Goal: Information Seeking & Learning: Check status

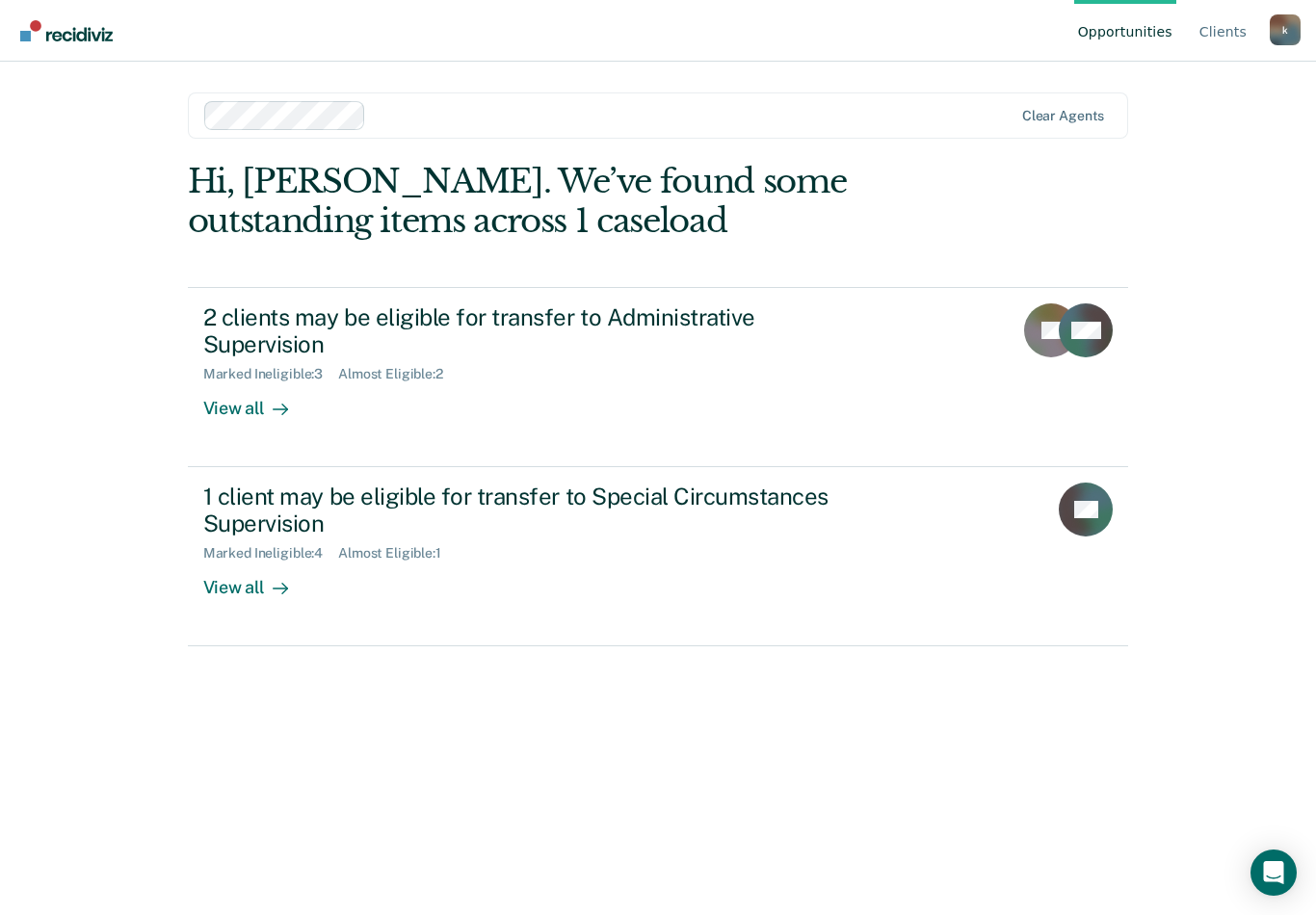
click at [265, 577] on div at bounding box center [276, 588] width 23 height 22
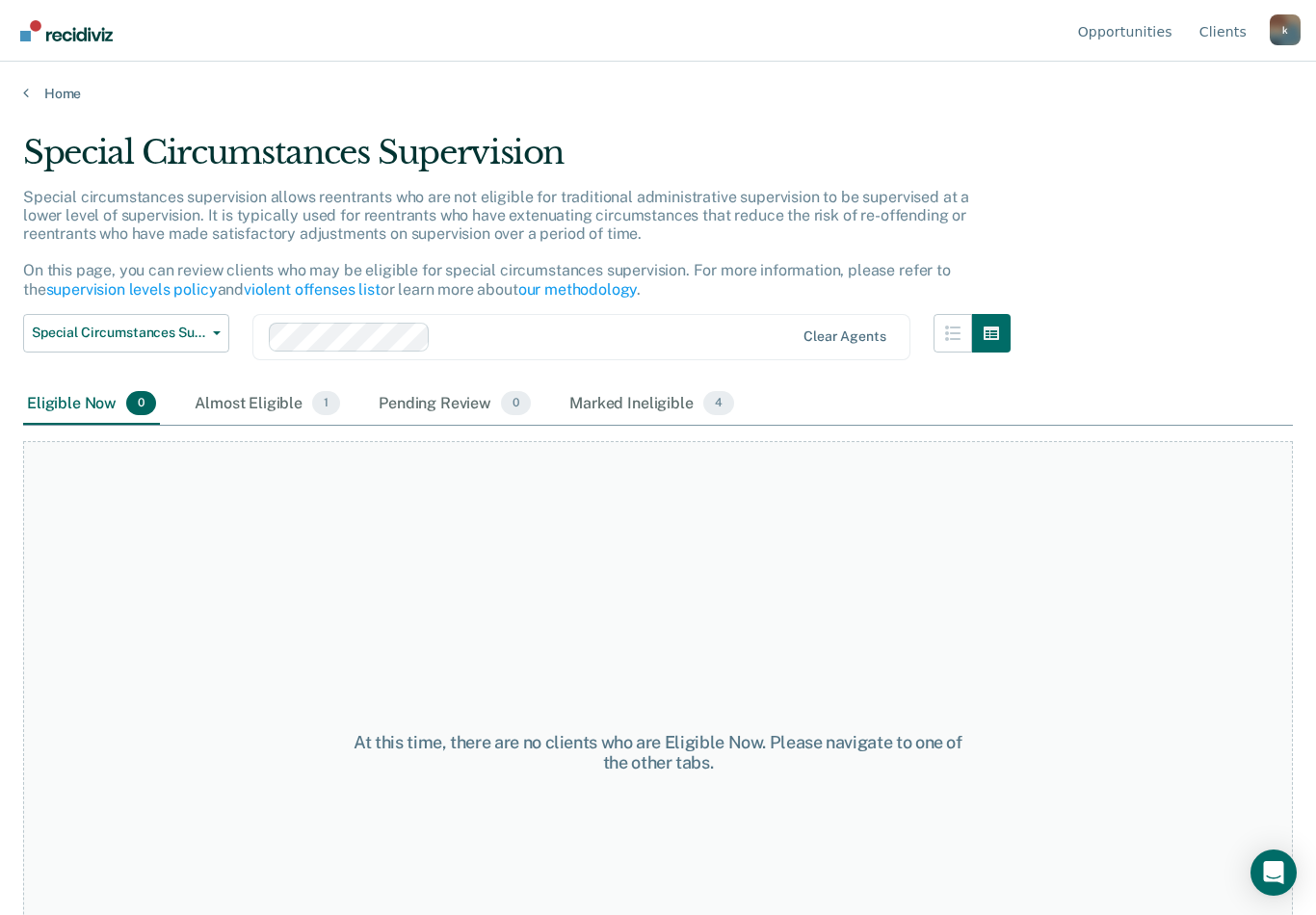
click at [315, 397] on span "1" at bounding box center [326, 403] width 28 height 25
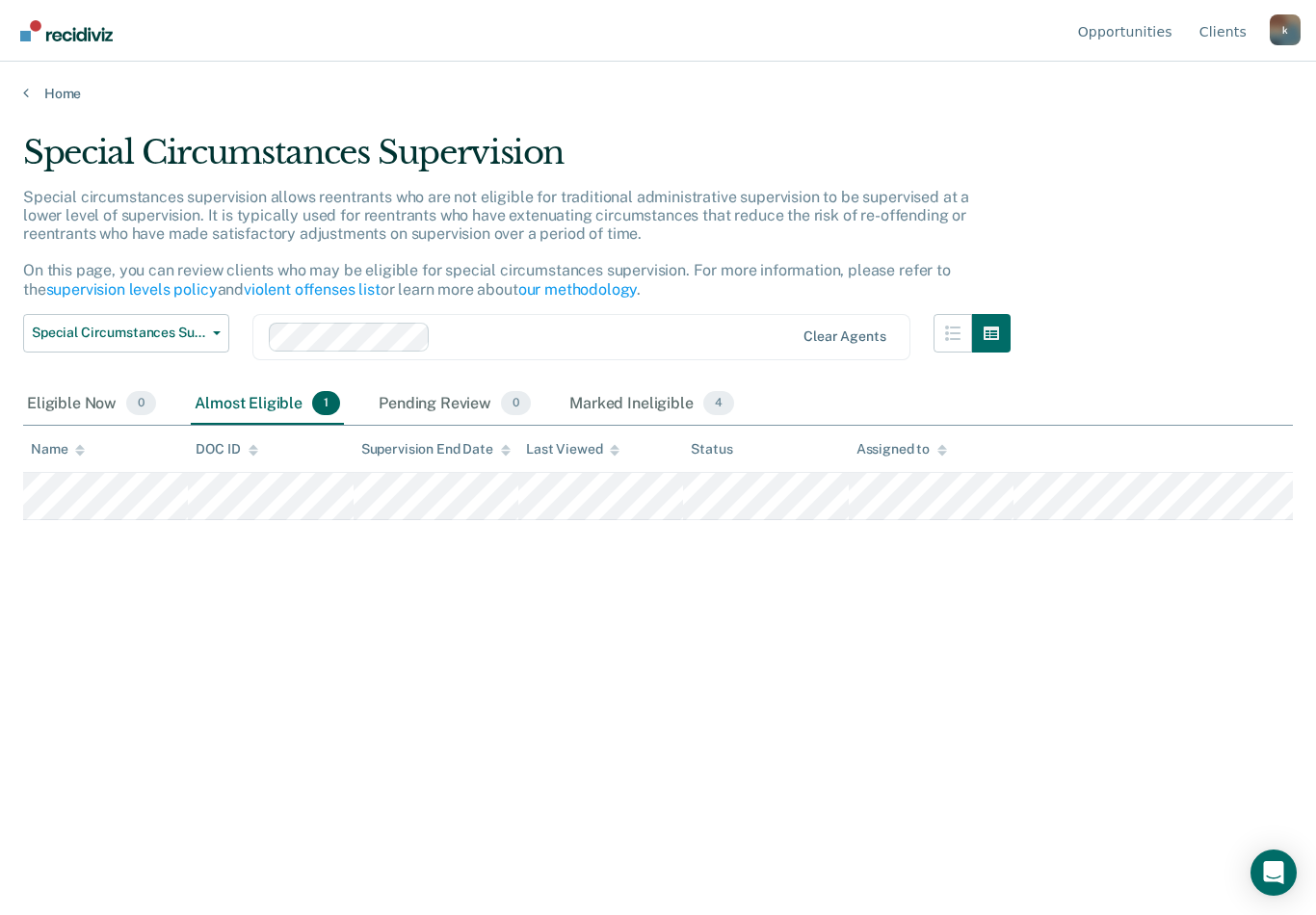
click at [66, 400] on div "Eligible Now 0" at bounding box center [92, 404] width 137 height 42
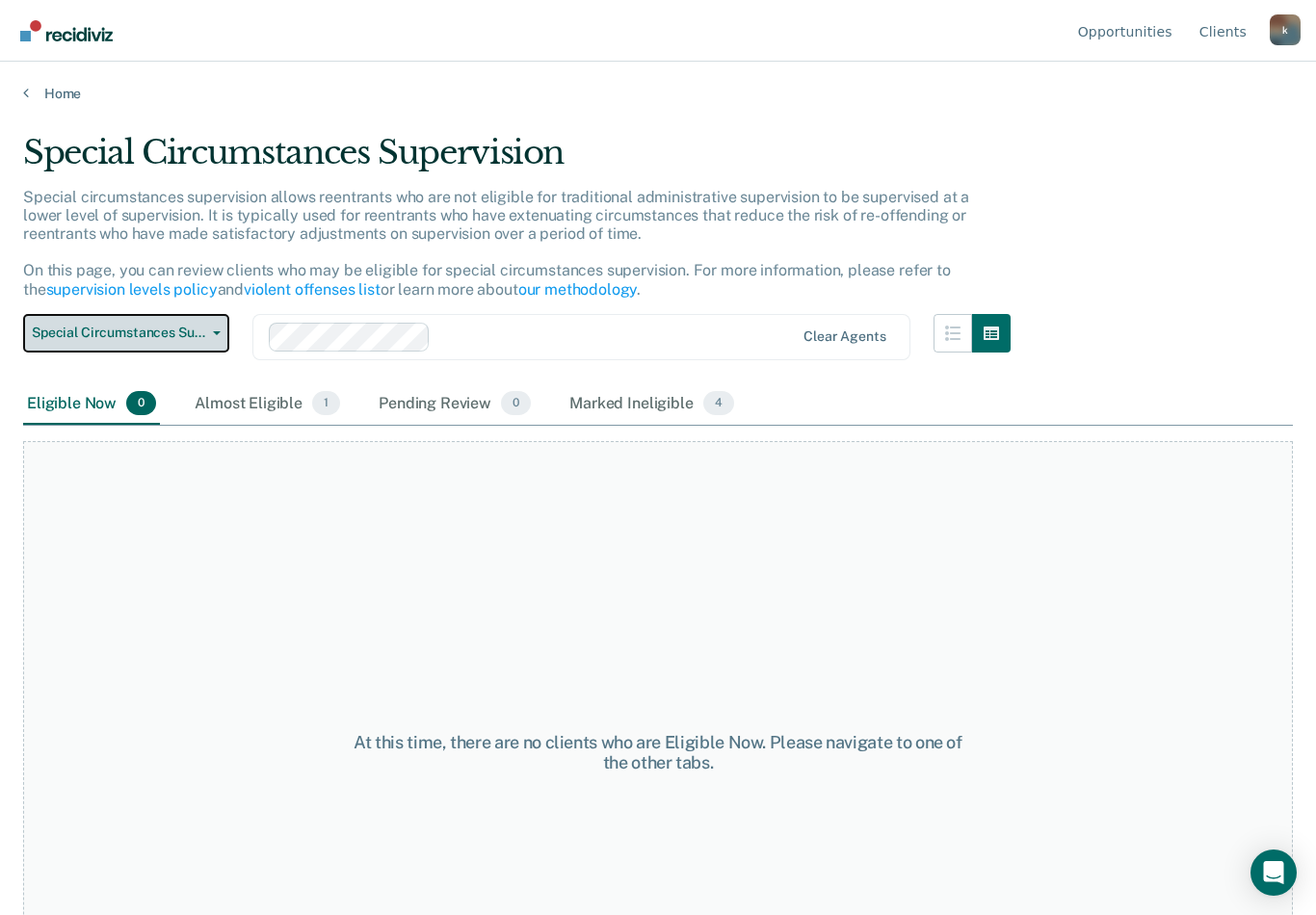
click at [202, 330] on span "Special Circumstances Supervision" at bounding box center [119, 332] width 174 height 17
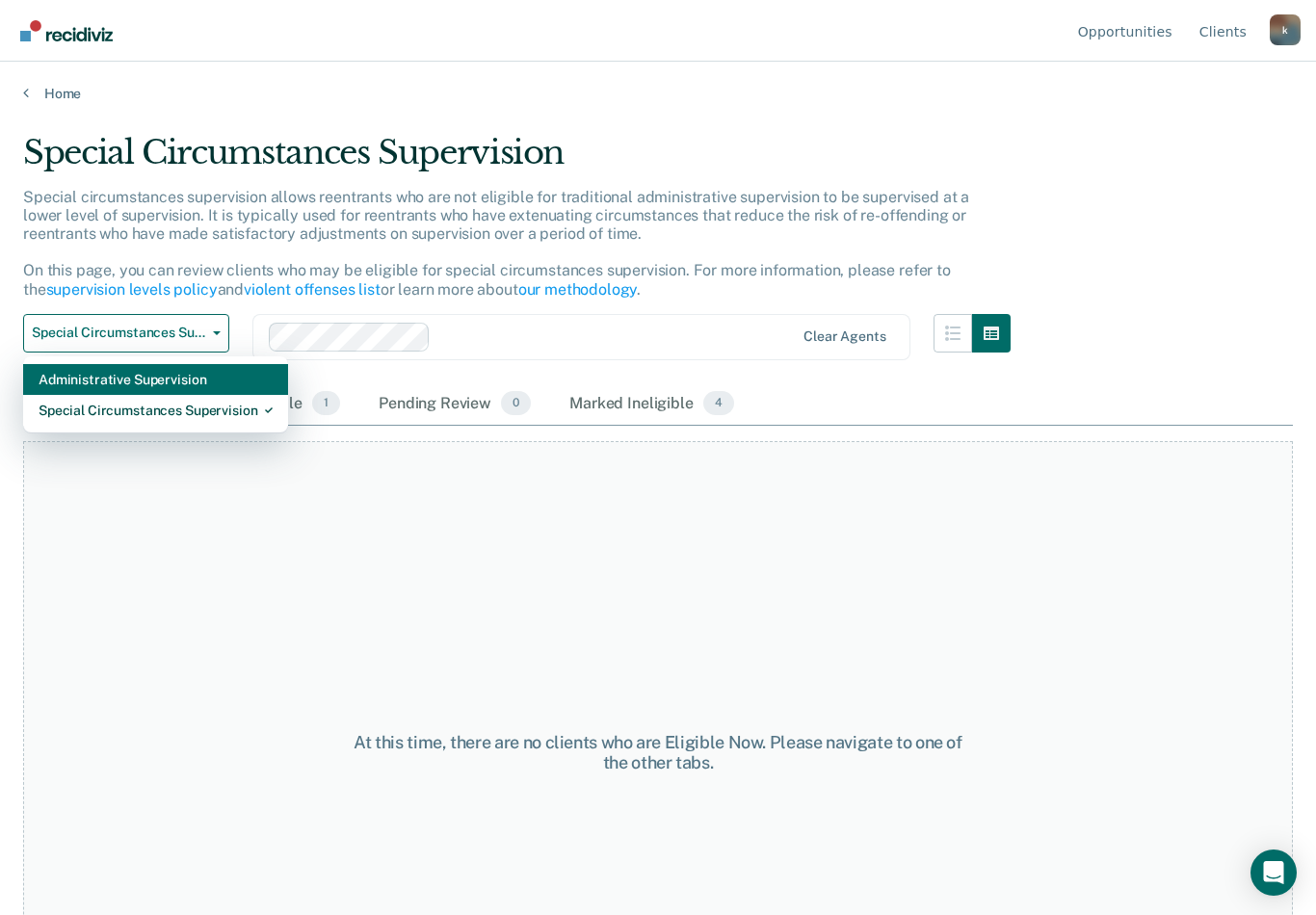
click at [178, 380] on div "Administrative Supervision" at bounding box center [155, 380] width 234 height 31
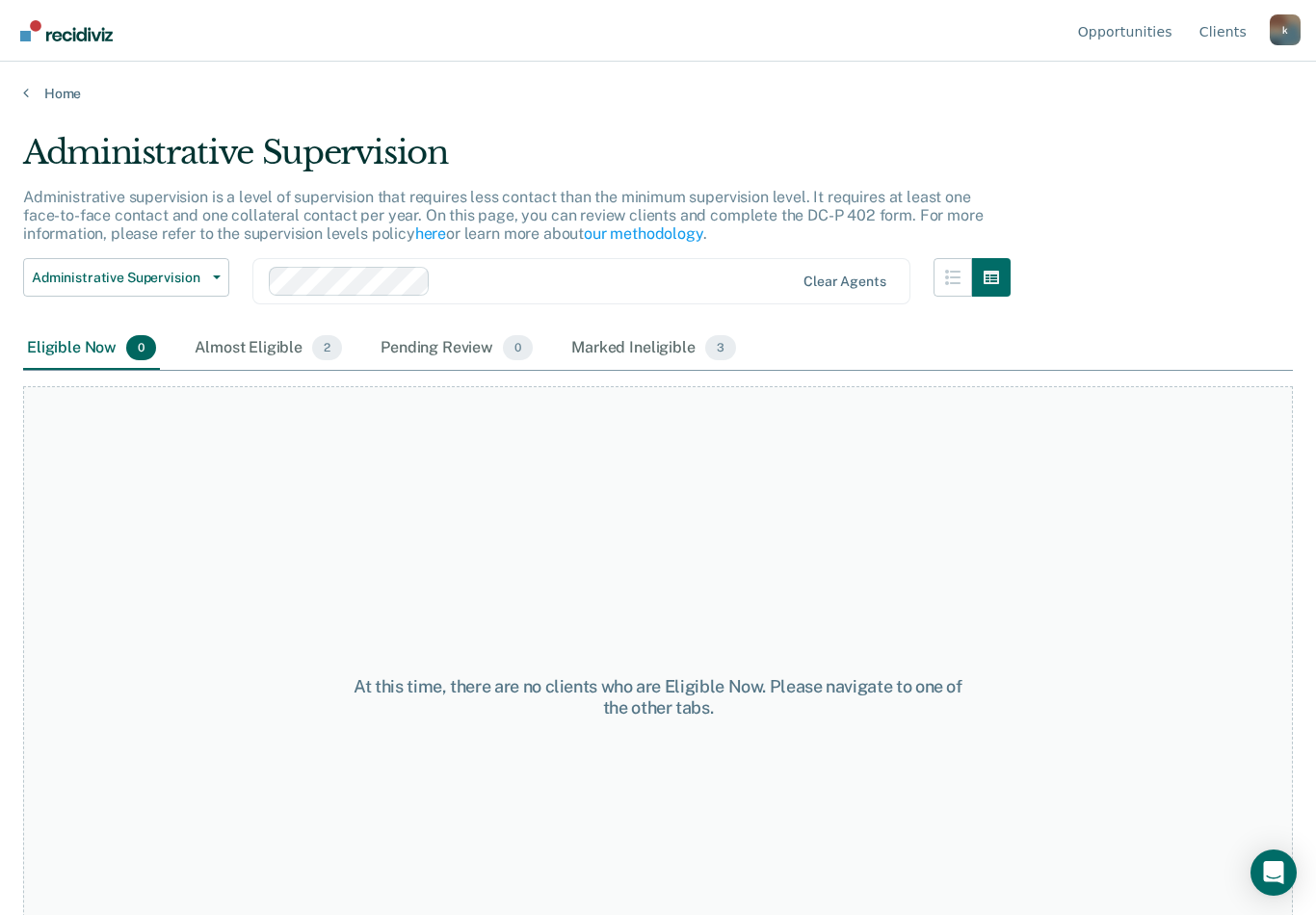
click at [281, 342] on div "Almost Eligible 2" at bounding box center [268, 348] width 155 height 42
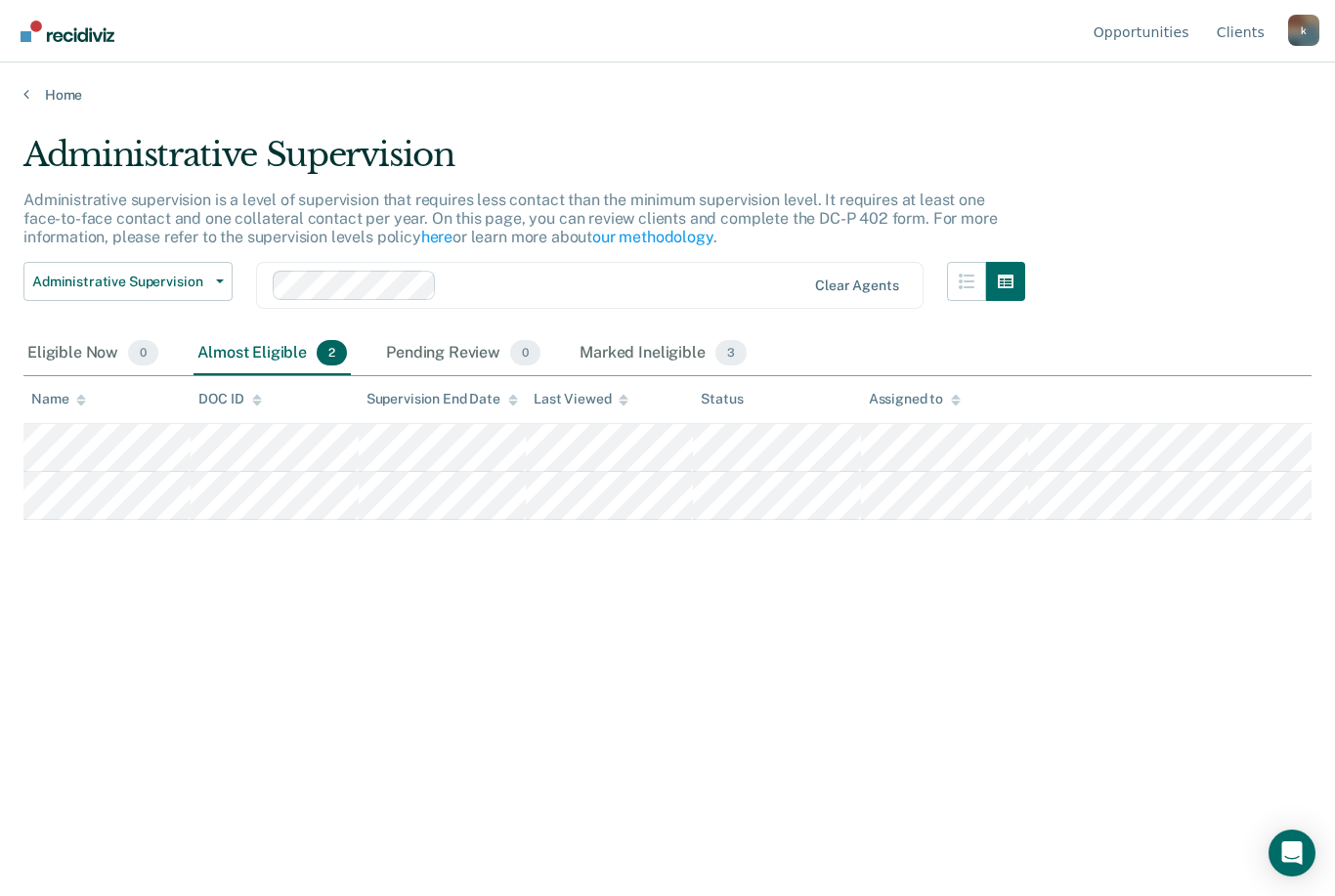
click at [93, 346] on div "Eligible Now 0" at bounding box center [93, 353] width 139 height 43
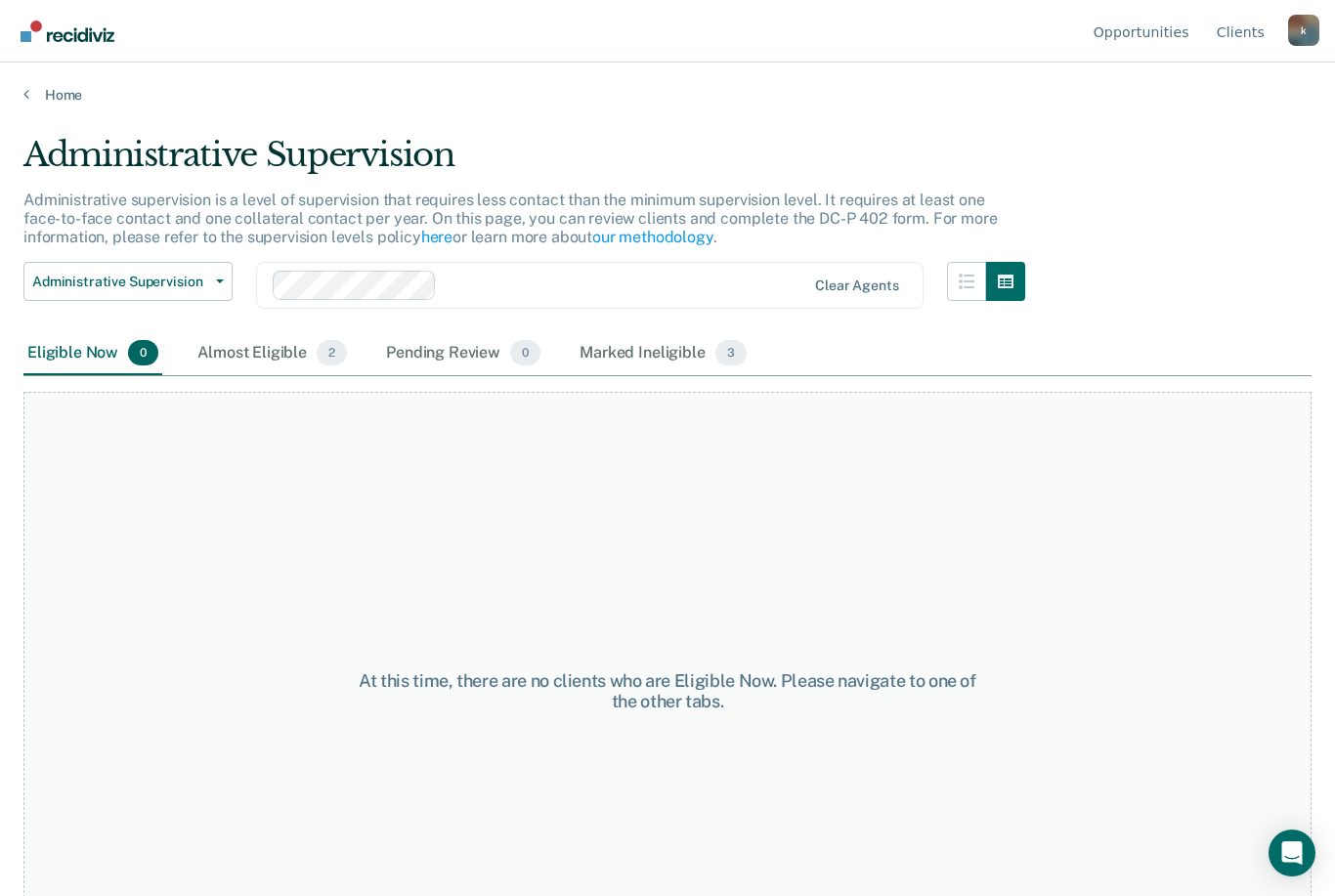
click at [72, 87] on link "Home" at bounding box center [668, 95] width 1288 height 18
